Goal: Task Accomplishment & Management: Manage account settings

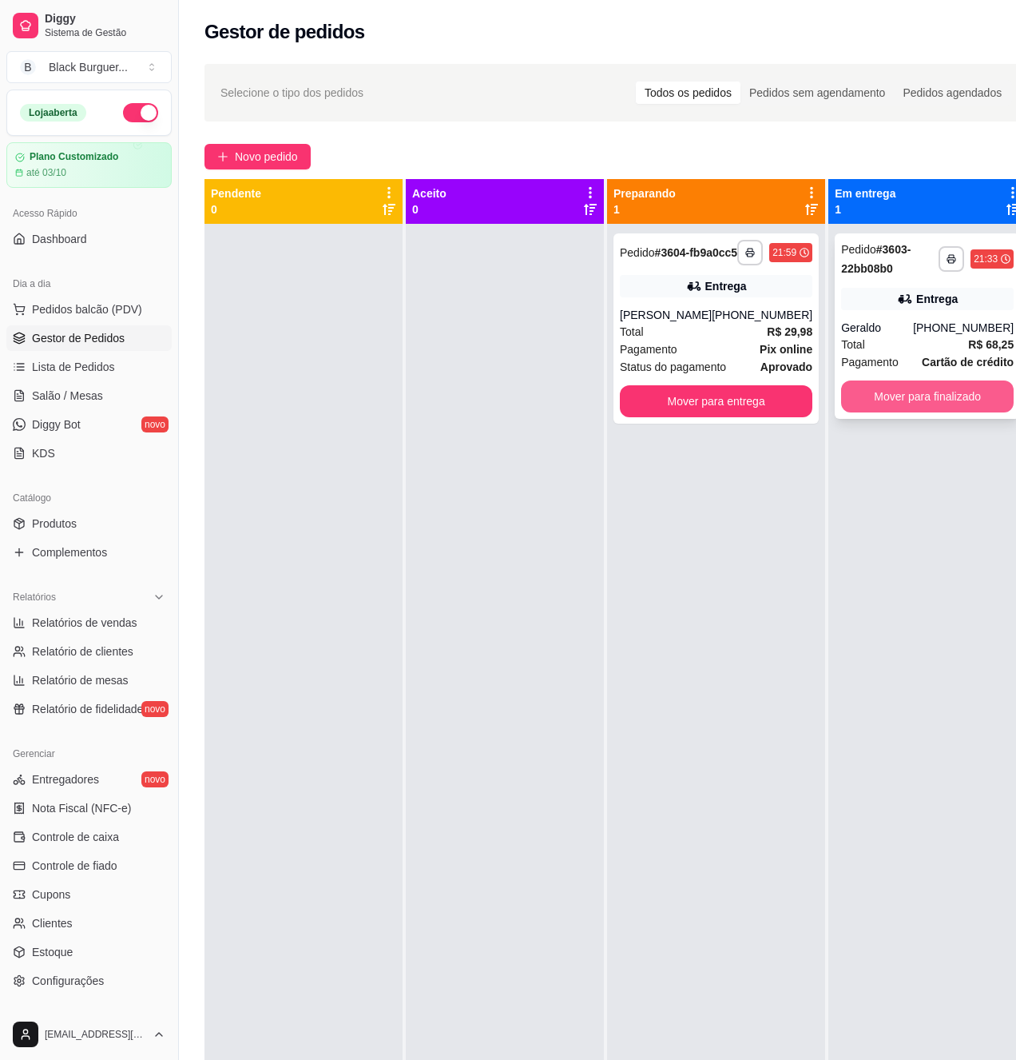
click at [906, 400] on button "Mover para finalizado" at bounding box center [927, 396] width 173 height 32
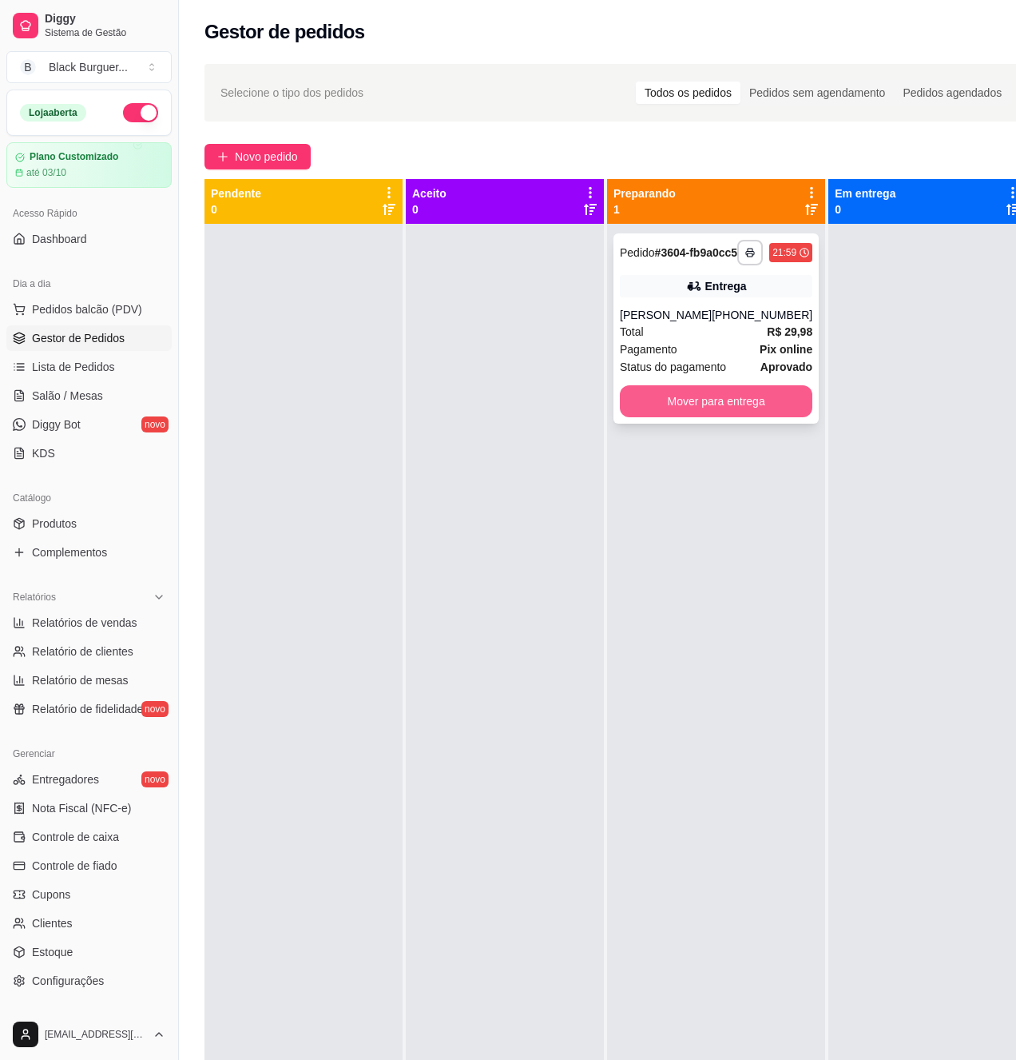
click at [758, 413] on button "Mover para entrega" at bounding box center [716, 401] width 193 height 32
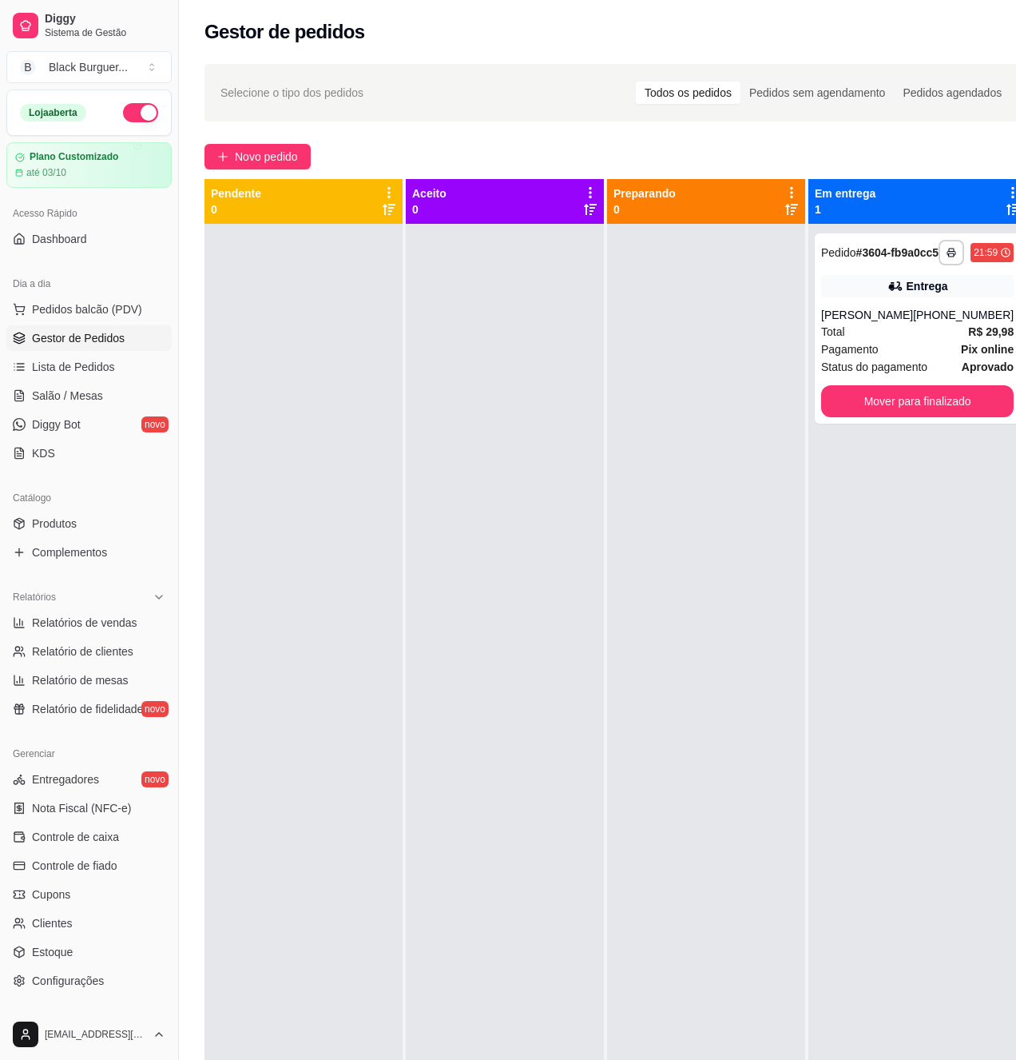
click at [442, 503] on div at bounding box center [505, 754] width 198 height 1060
click at [892, 289] on div "Entrega" at bounding box center [917, 286] width 193 height 22
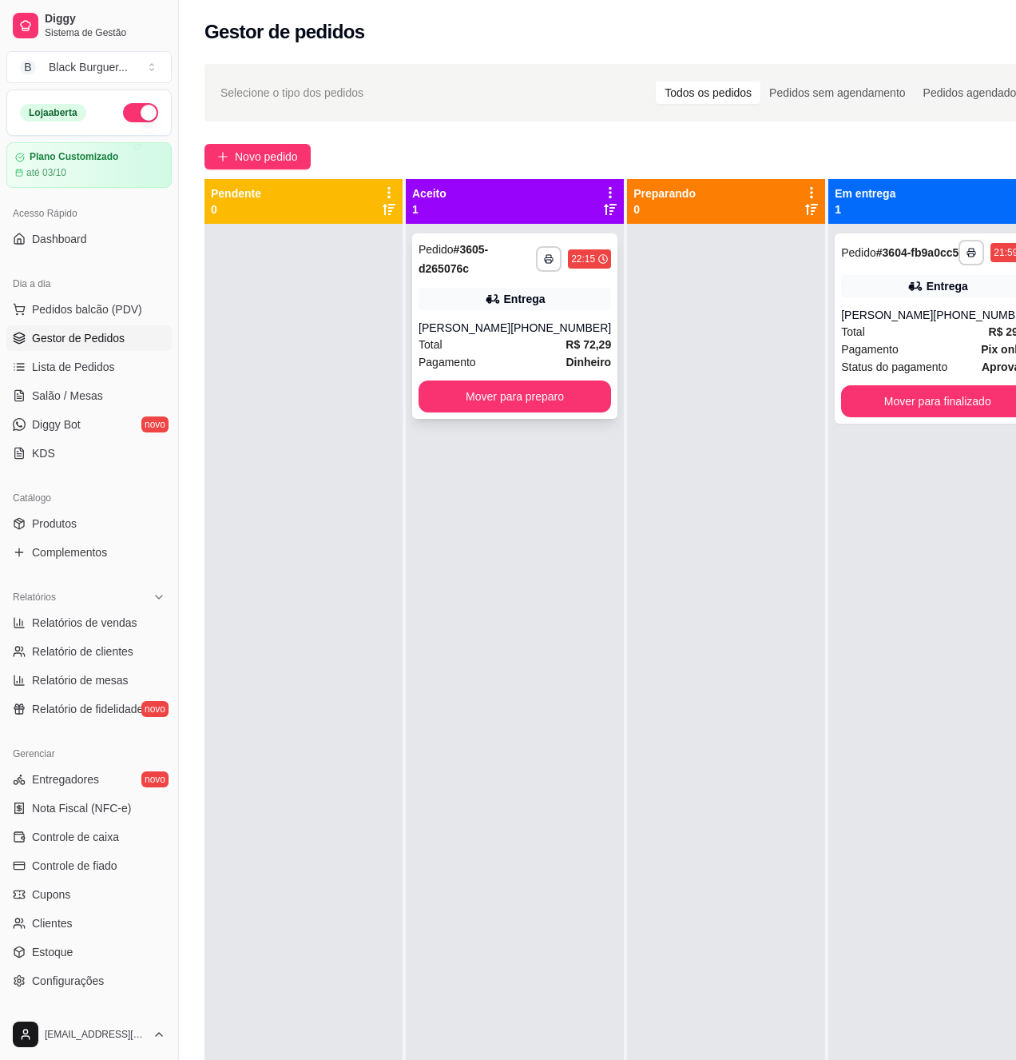
click at [550, 301] on div "Entrega" at bounding box center [515, 299] width 193 height 22
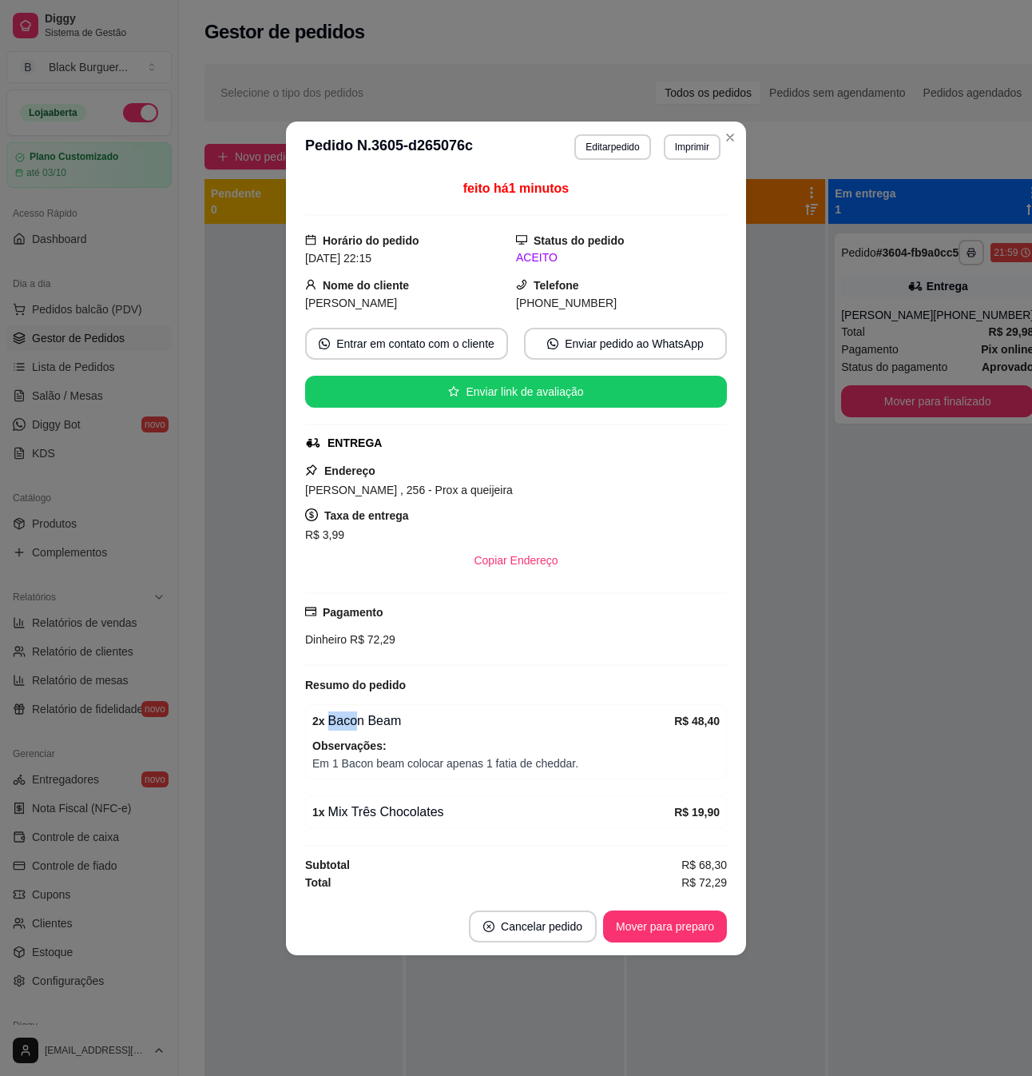
drag, startPoint x: 353, startPoint y: 720, endPoint x: 401, endPoint y: 722, distance: 48.0
click at [401, 722] on div "2 x Bacon Beam" at bounding box center [493, 720] width 362 height 19
click at [427, 774] on div "2 x Bacon Beam R$ 48,40 Observações: Em 1 Bacon beam colocar apenas 1 fatia de …" at bounding box center [516, 741] width 422 height 75
click at [678, 922] on button "Mover para preparo" at bounding box center [665, 926] width 124 height 32
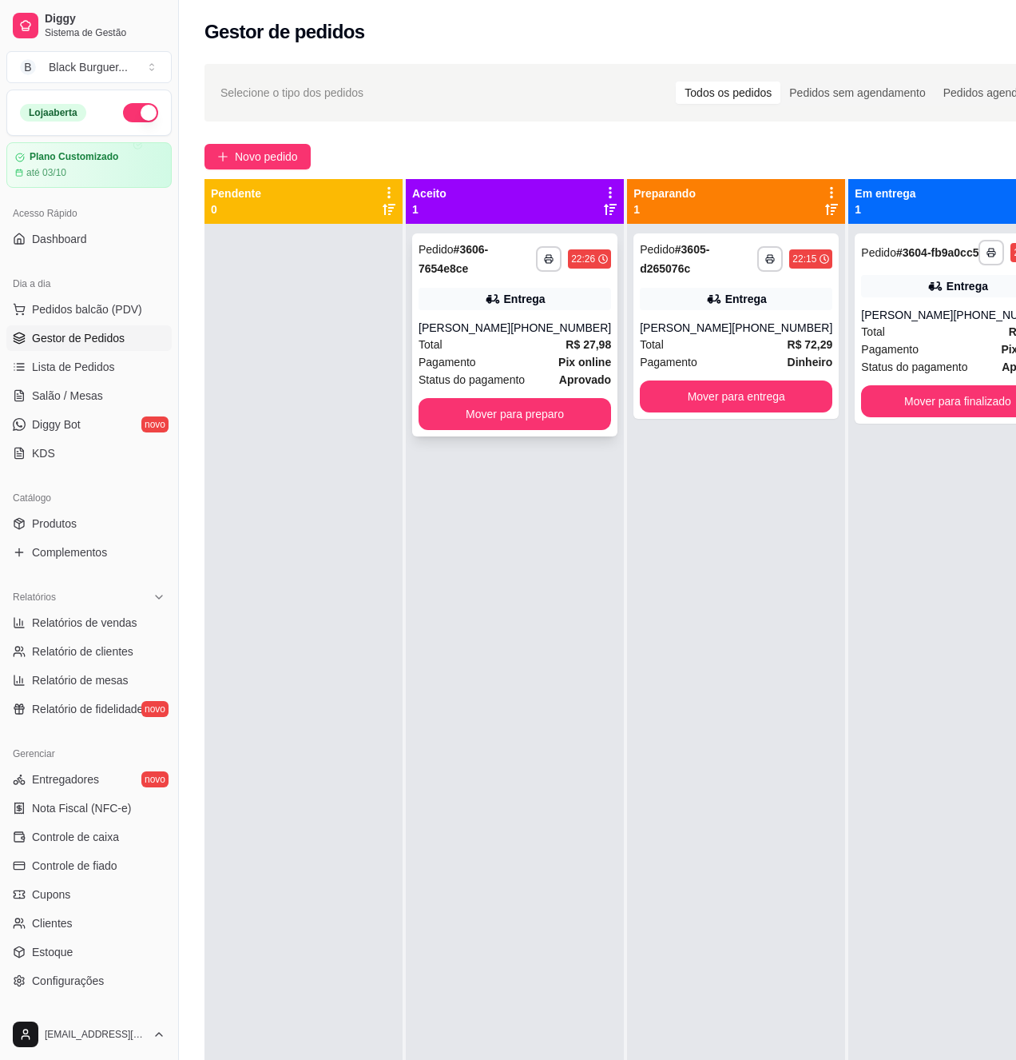
click at [577, 344] on strong "R$ 27,98" at bounding box center [589, 344] width 46 height 13
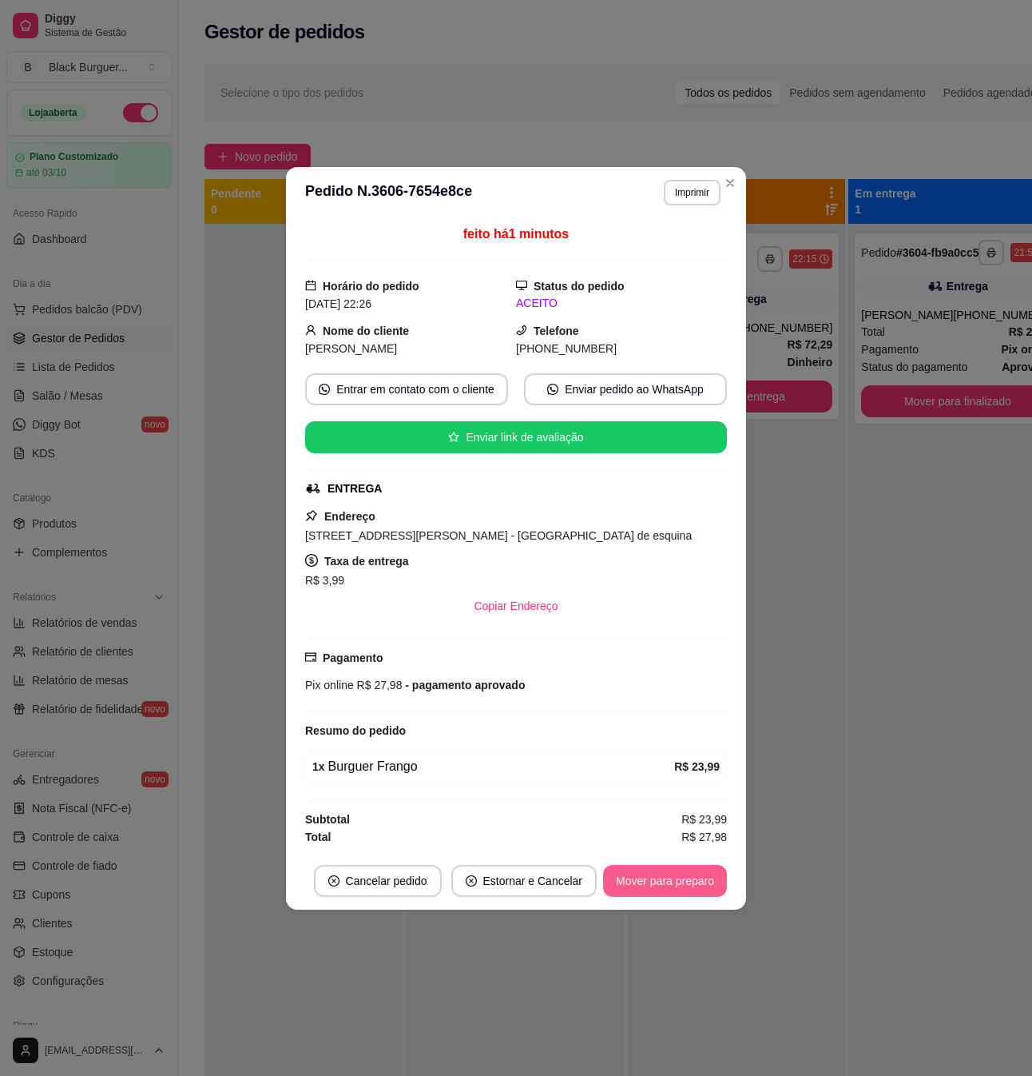
click at [697, 874] on button "Mover para preparo" at bounding box center [665, 881] width 124 height 32
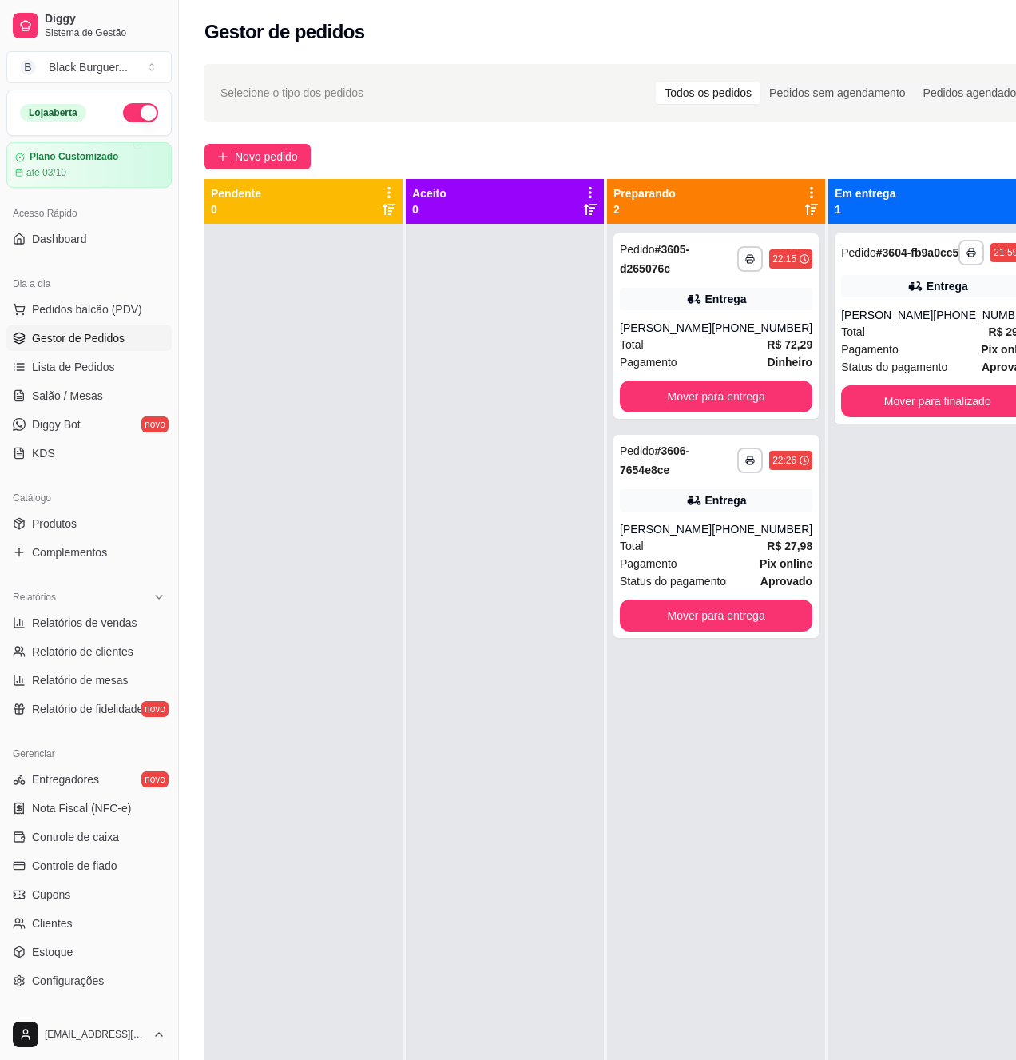
click at [829, 529] on div "**********" at bounding box center [938, 754] width 218 height 1060
click at [780, 524] on div "[PHONE_NUMBER]" at bounding box center [762, 529] width 101 height 16
click at [88, 944] on link "Estoque" at bounding box center [88, 952] width 165 height 26
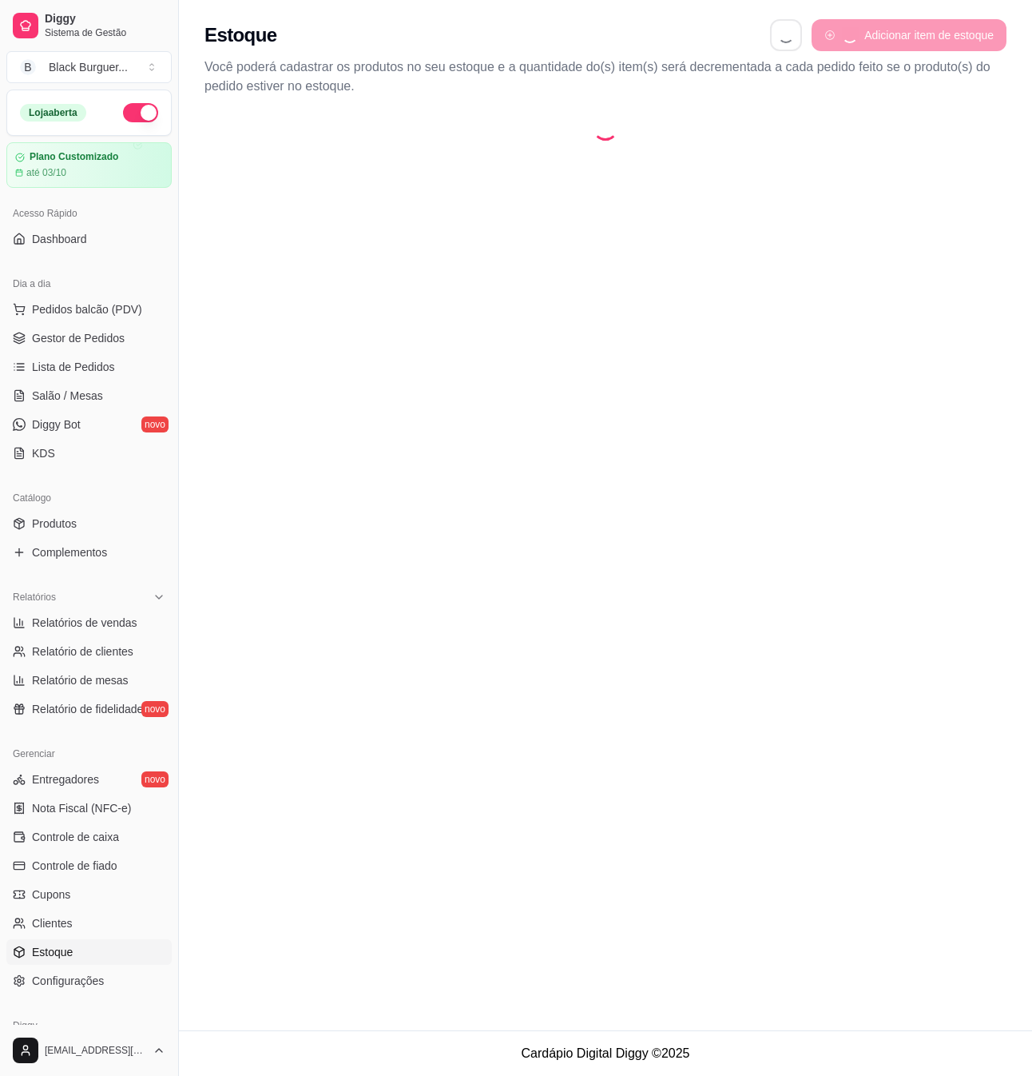
select select "QUANTITY_ORDER"
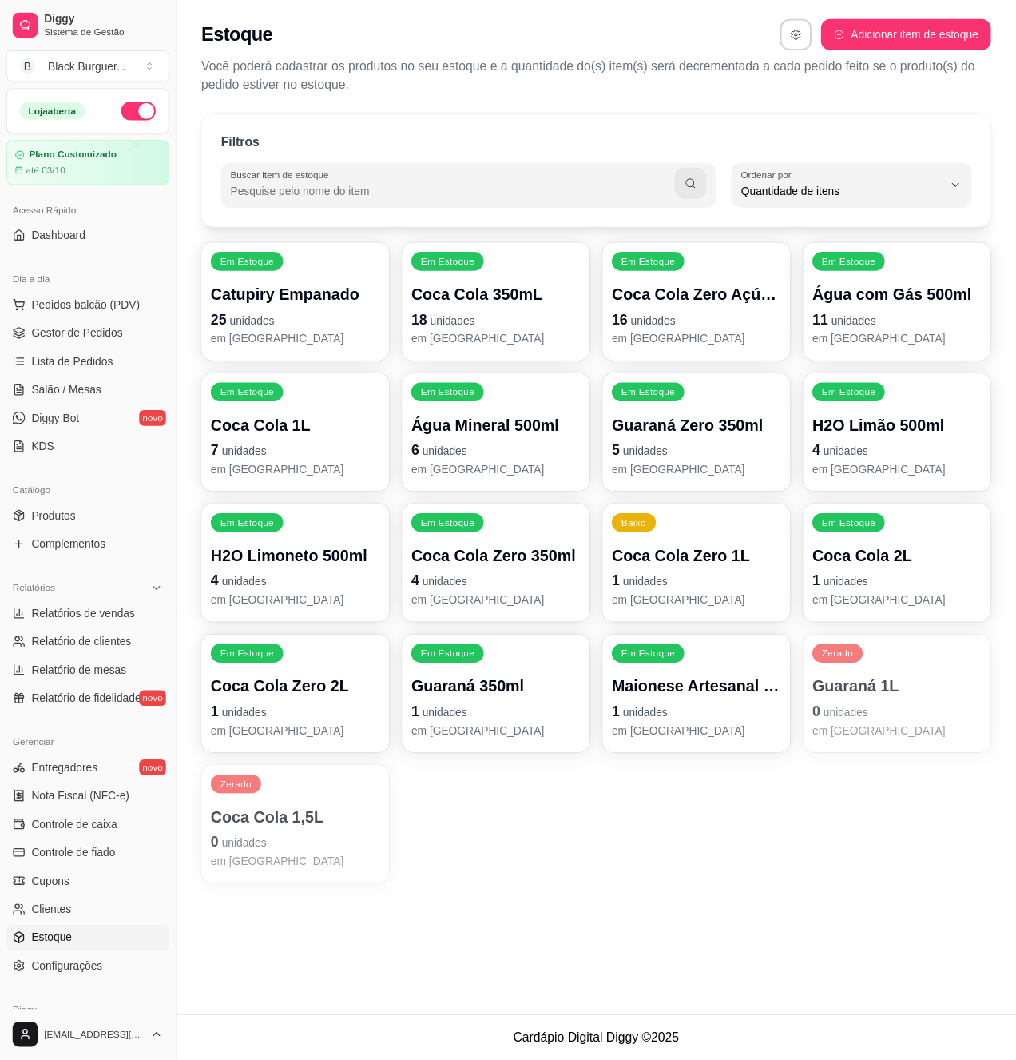
scroll to position [14, 0]
click at [291, 332] on p "25 unidades" at bounding box center [300, 324] width 172 height 22
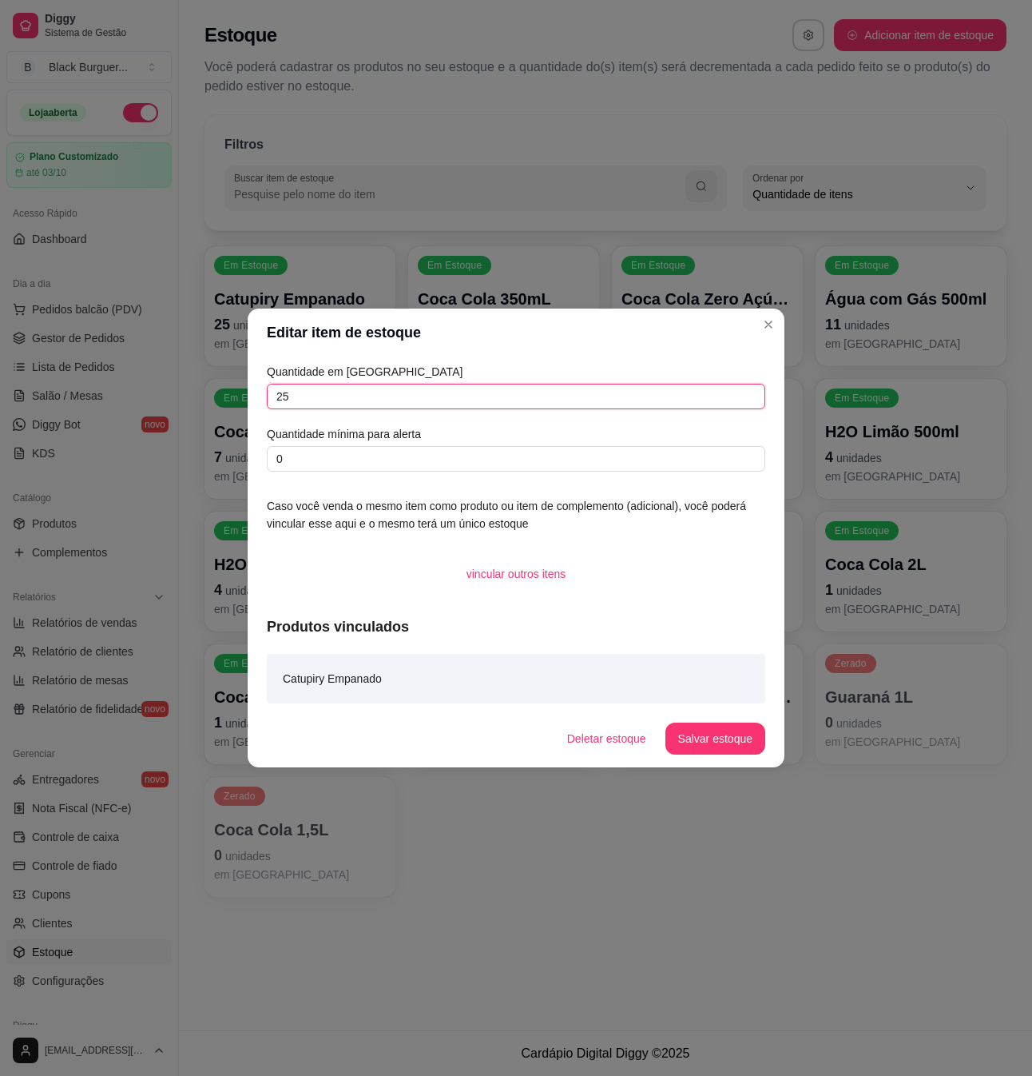
drag, startPoint x: 301, startPoint y: 388, endPoint x: 281, endPoint y: 390, distance: 20.1
click at [281, 390] on input "25" at bounding box center [516, 397] width 499 height 26
drag, startPoint x: 548, startPoint y: 393, endPoint x: 20, endPoint y: 392, distance: 528.2
click at [21, 392] on div "Editar item de estoque Quantidade em estoque 24 Quantidade mínima para alerta 0…" at bounding box center [516, 538] width 1032 height 1076
type input "24"
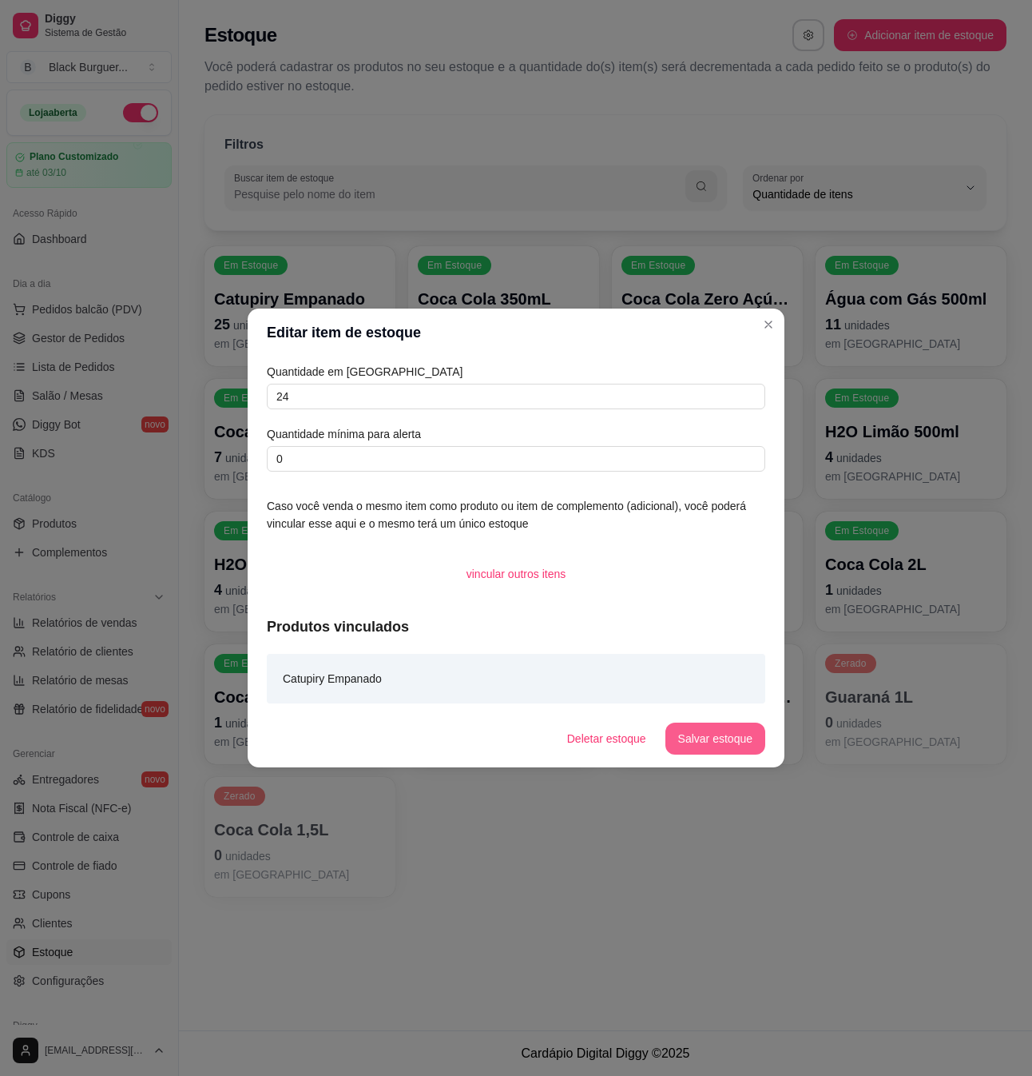
click at [720, 742] on button "Salvar estoque" at bounding box center [716, 738] width 100 height 32
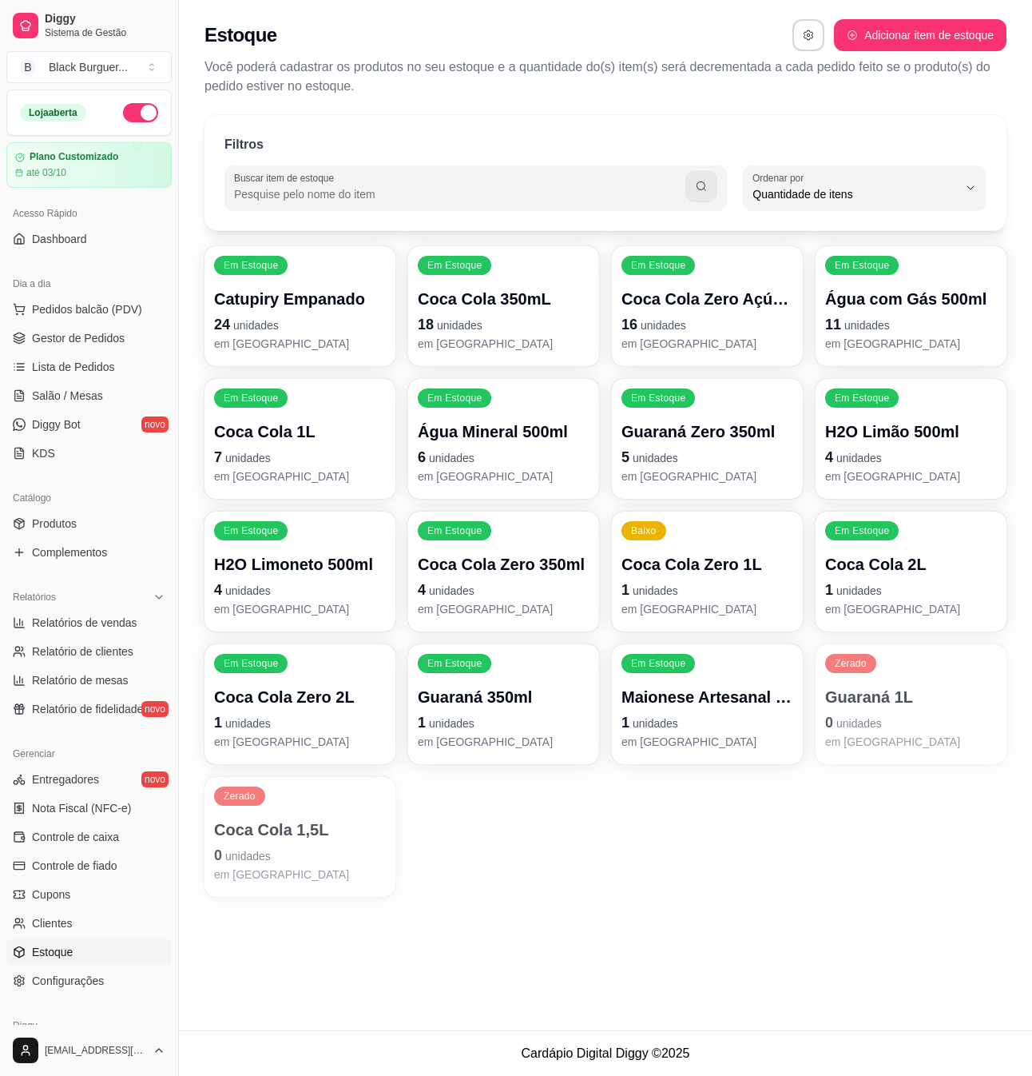
click at [749, 727] on p "1 unidades" at bounding box center [708, 722] width 172 height 22
click at [93, 346] on span "Gestor de Pedidos" at bounding box center [78, 338] width 93 height 16
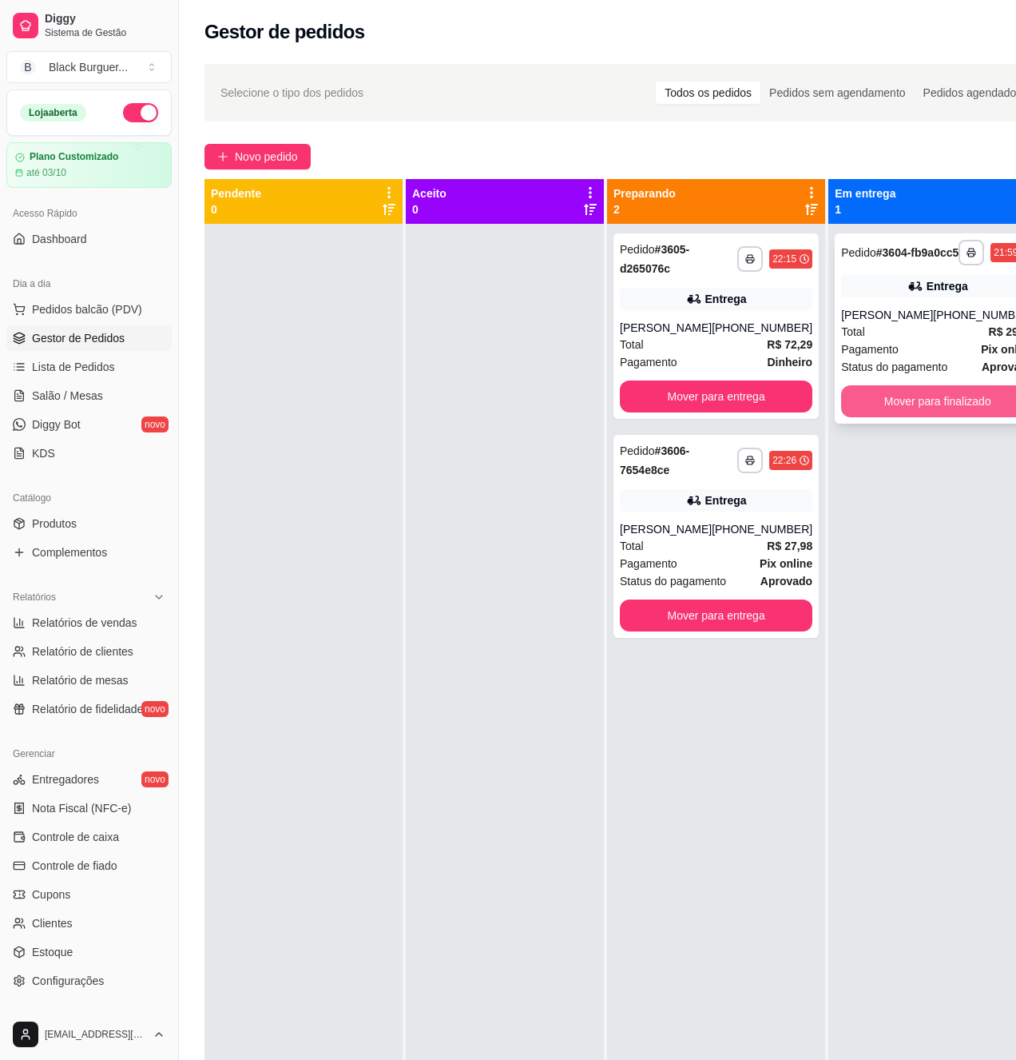
click at [931, 417] on button "Mover para finalizado" at bounding box center [937, 401] width 193 height 32
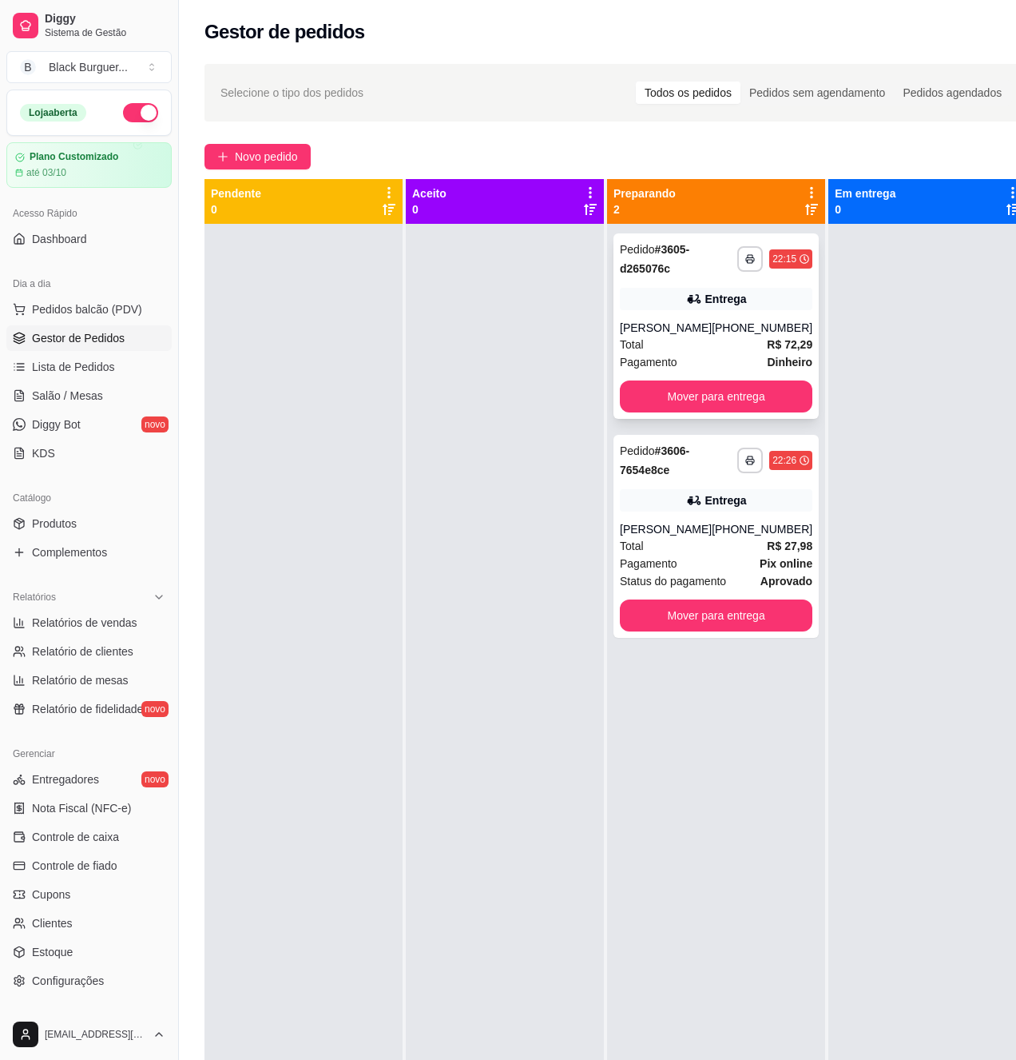
click at [742, 413] on div "**********" at bounding box center [716, 325] width 205 height 185
click at [767, 397] on button "Mover para entrega" at bounding box center [716, 396] width 187 height 31
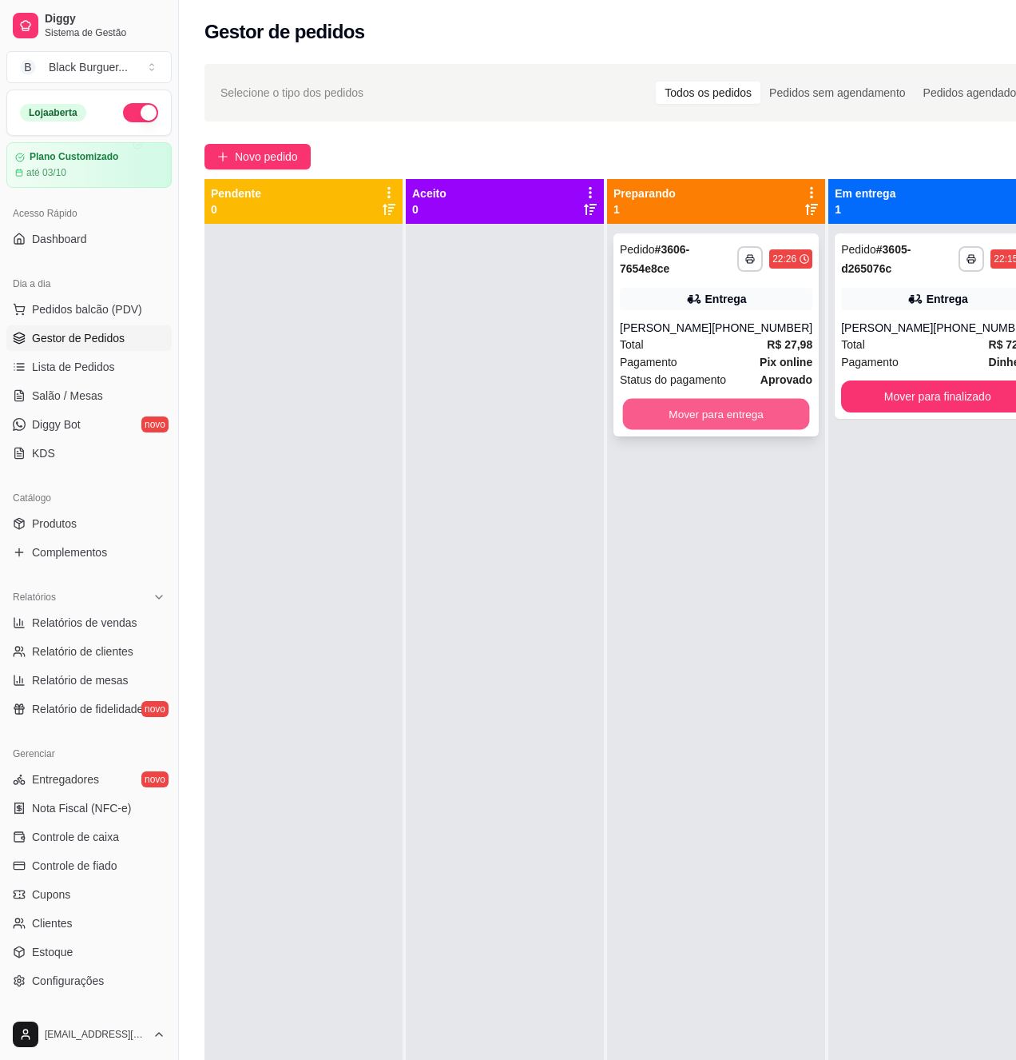
click at [774, 423] on button "Mover para entrega" at bounding box center [716, 414] width 187 height 31
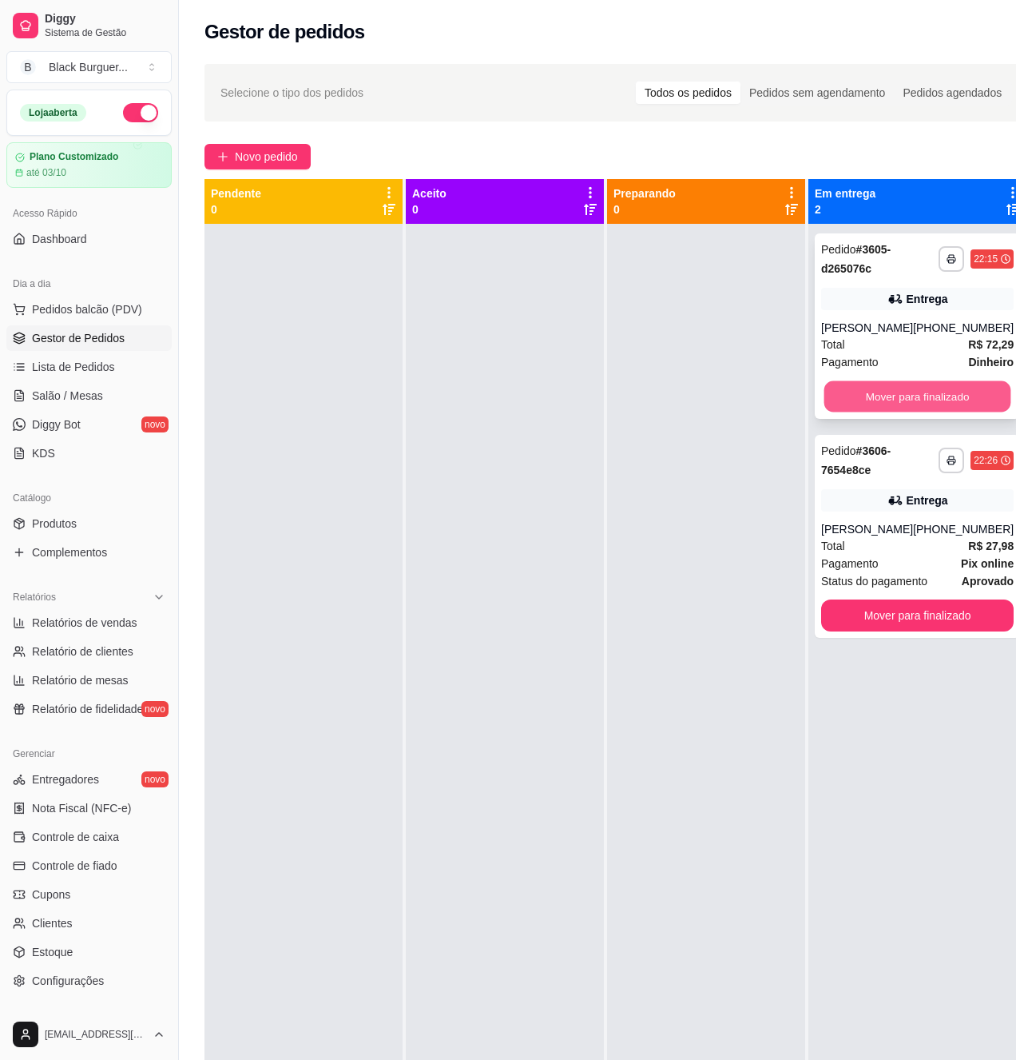
click at [969, 407] on button "Mover para finalizado" at bounding box center [918, 396] width 187 height 31
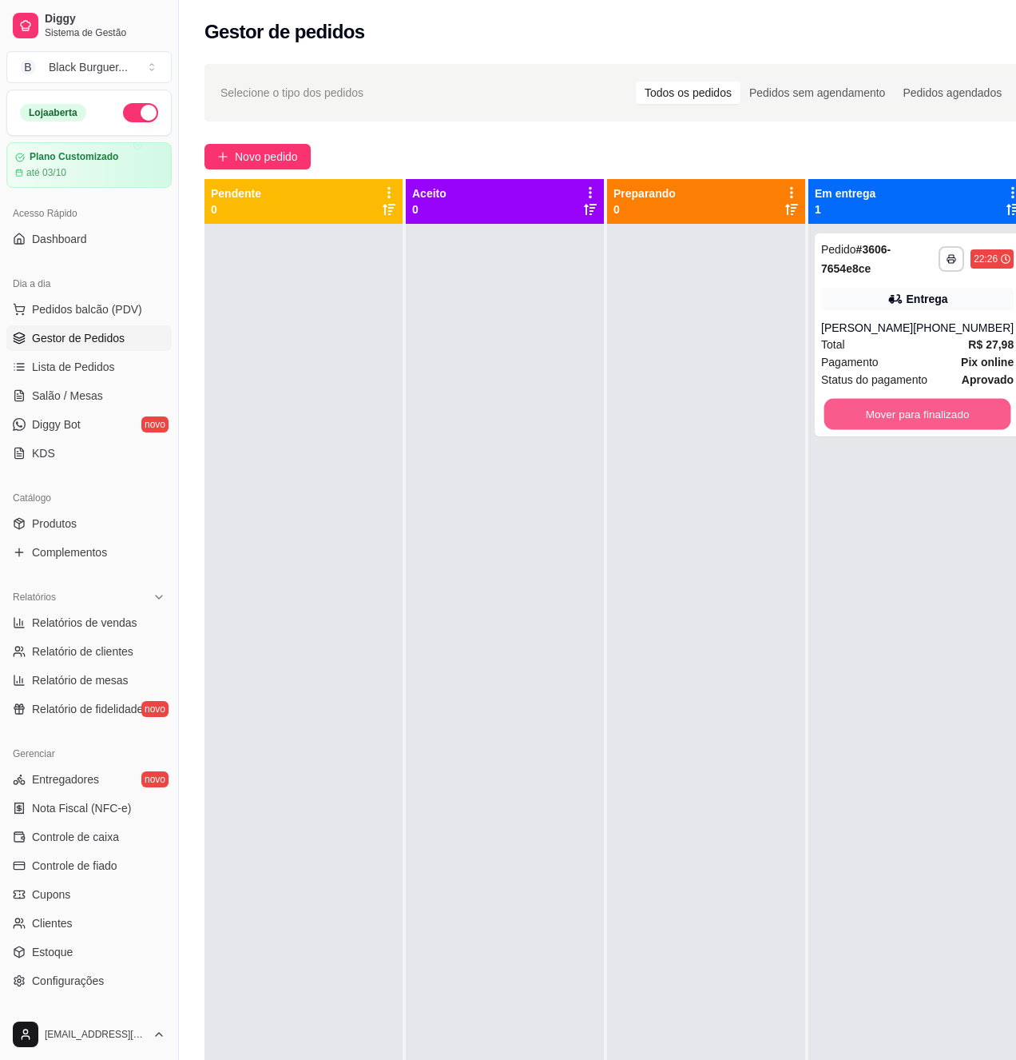
click at [968, 404] on button "Mover para finalizado" at bounding box center [918, 414] width 187 height 31
